Goal: Information Seeking & Learning: Find specific page/section

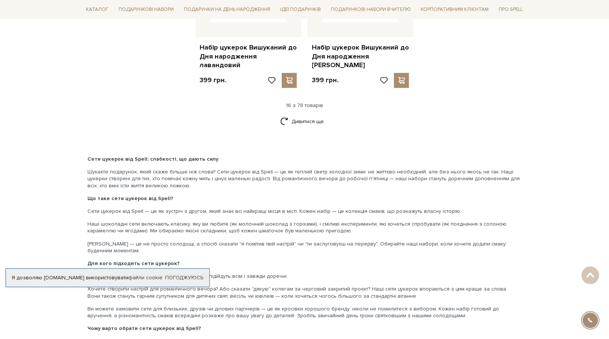
scroll to position [939, 0]
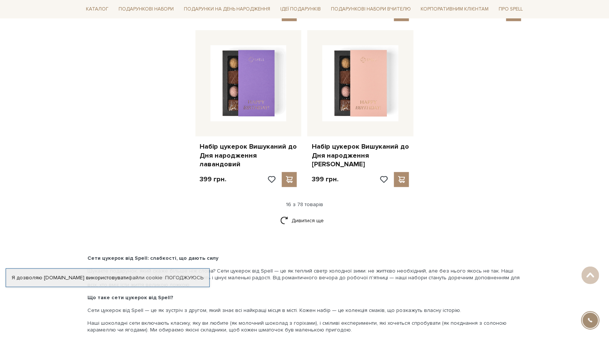
drag, startPoint x: 314, startPoint y: 213, endPoint x: 350, endPoint y: 214, distance: 35.7
click at [314, 214] on link "Дивитися ще" at bounding box center [304, 220] width 49 height 13
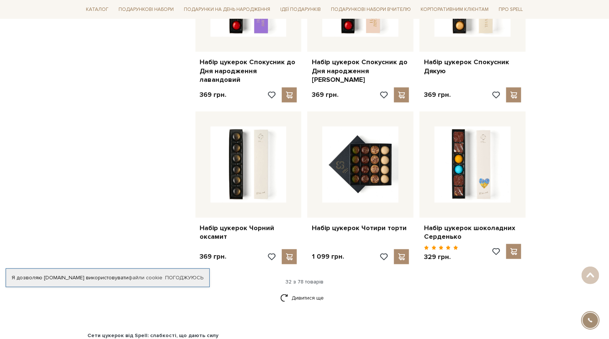
scroll to position [1690, 0]
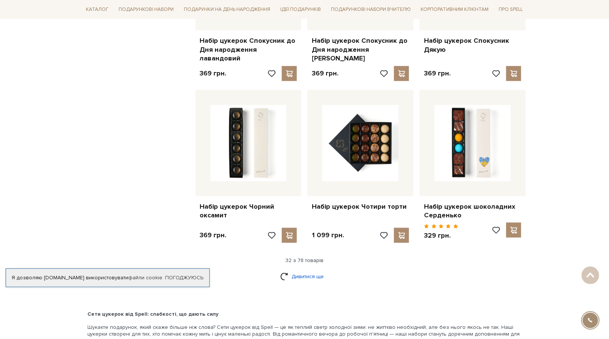
click at [314, 270] on link "Дивитися ще" at bounding box center [304, 276] width 49 height 13
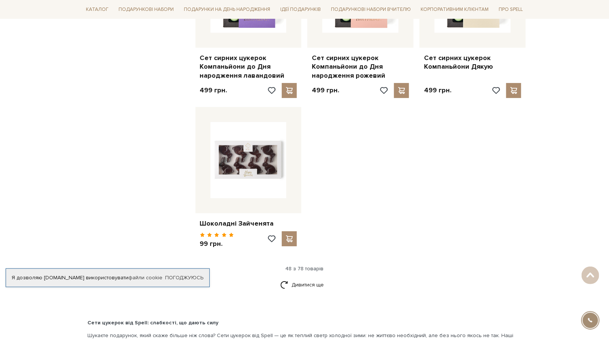
scroll to position [2704, 0]
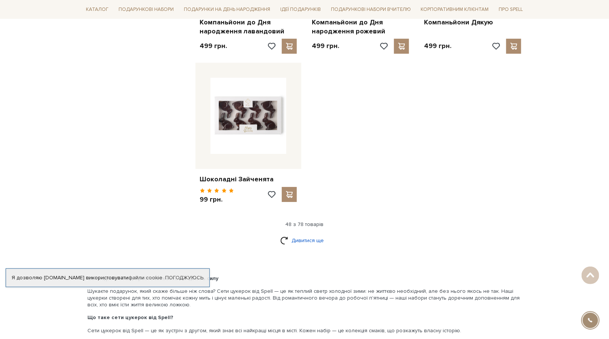
click at [301, 234] on link "Дивитися ще" at bounding box center [304, 240] width 49 height 13
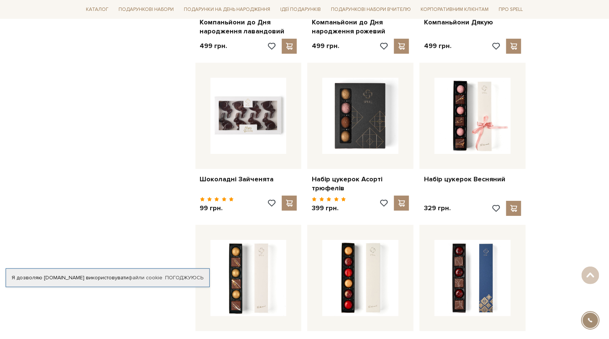
scroll to position [2816, 0]
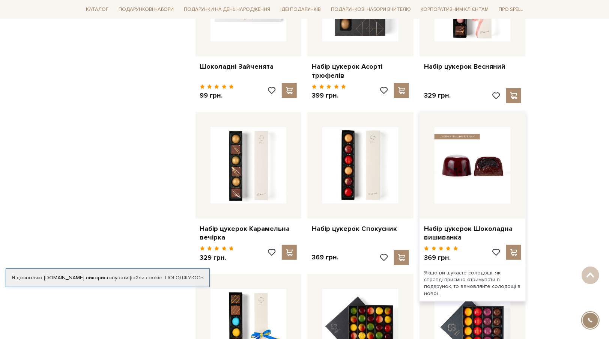
click at [462, 170] on img at bounding box center [473, 165] width 76 height 76
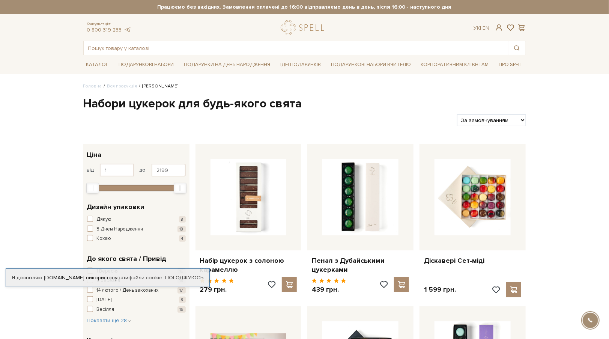
click at [139, 48] on input "text" at bounding box center [296, 48] width 425 height 14
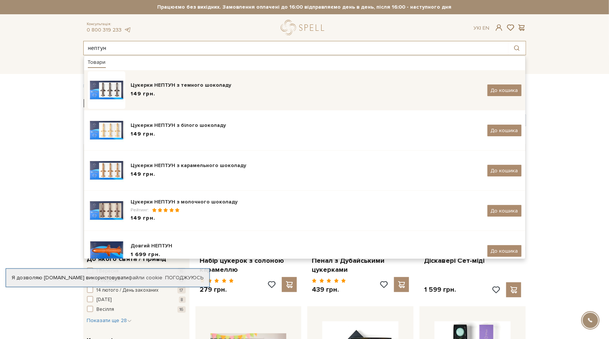
type input "нептун"
click at [176, 89] on div "Цукерки НЕПТУН з темного шоколаду" at bounding box center [306, 85] width 351 height 8
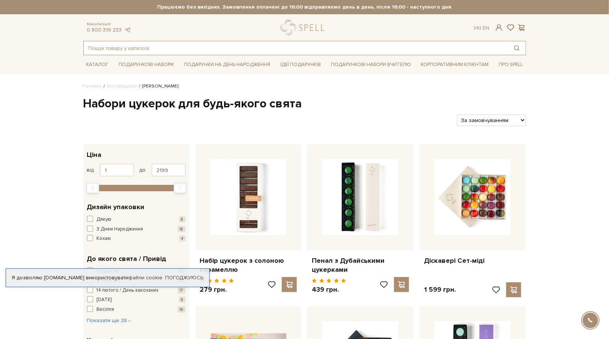
click at [142, 49] on input "text" at bounding box center [296, 48] width 425 height 14
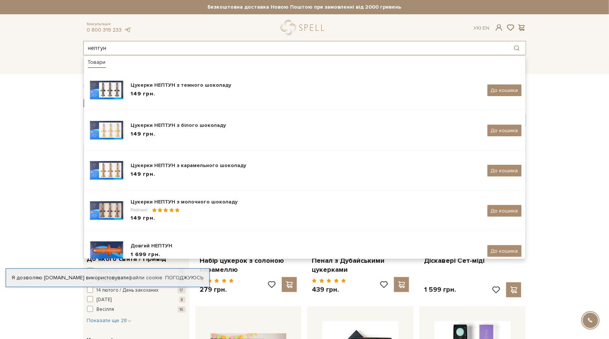
type input "нептун"
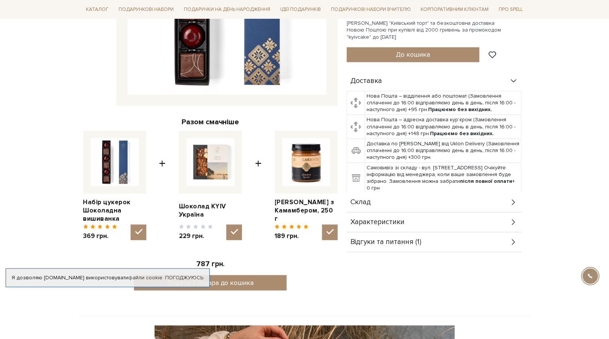
scroll to position [225, 0]
